Goal: Task Accomplishment & Management: Complete application form

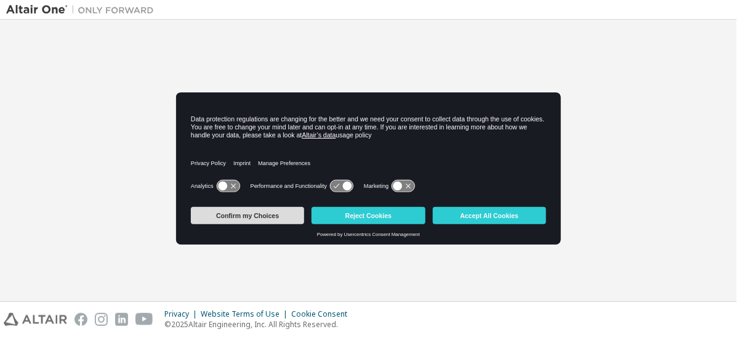
click at [277, 219] on button "Confirm my Choices" at bounding box center [247, 215] width 113 height 17
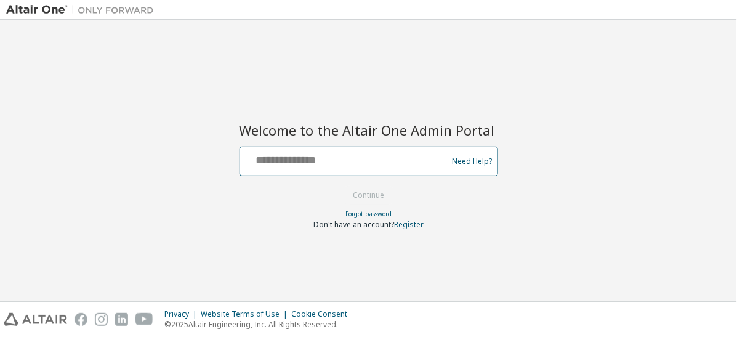
click at [326, 159] on input "text" at bounding box center [345, 159] width 201 height 18
type input "**********"
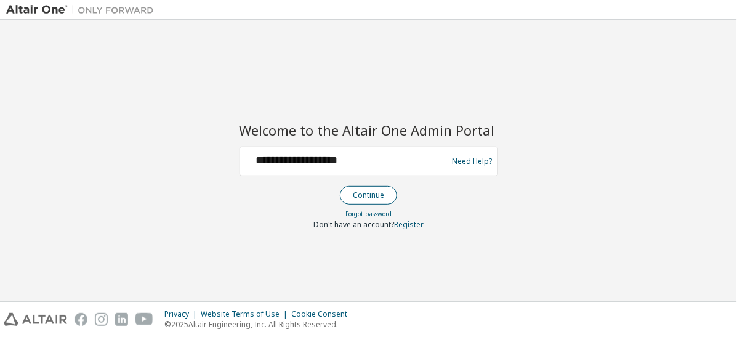
click at [384, 197] on button "Continue" at bounding box center [368, 195] width 57 height 18
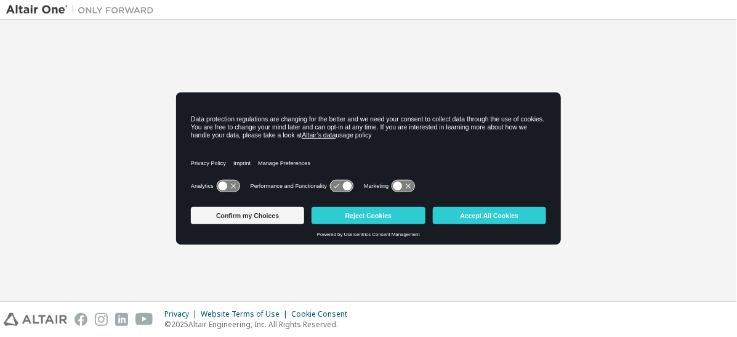
click at [415, 174] on div "Privacy Policy Imprint Manage Preferences" at bounding box center [368, 159] width 355 height 35
drag, startPoint x: 0, startPoint y: 0, endPoint x: 415, endPoint y: 174, distance: 450.5
click at [415, 174] on div "Privacy Policy Imprint Manage Preferences" at bounding box center [368, 159] width 355 height 35
click at [348, 216] on button "Reject Cookies" at bounding box center [367, 215] width 113 height 17
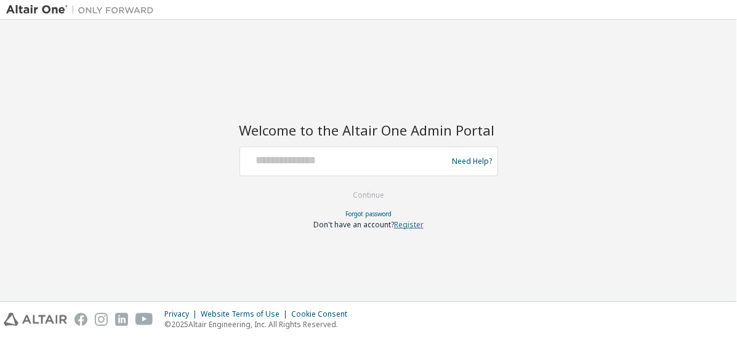
click at [414, 223] on link "Register" at bounding box center [409, 224] width 30 height 10
